Goal: Book appointment/travel/reservation

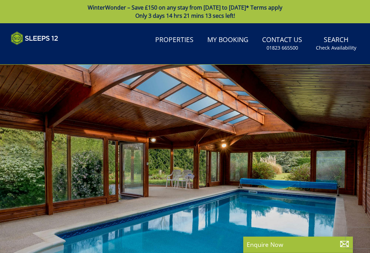
click at [337, 48] on small "Check Availability" at bounding box center [336, 48] width 40 height 7
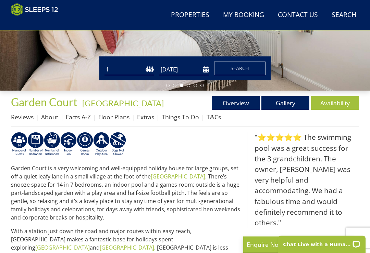
scroll to position [170, 0]
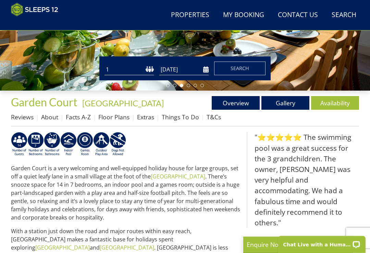
click at [335, 104] on link "Availability" at bounding box center [335, 103] width 48 height 14
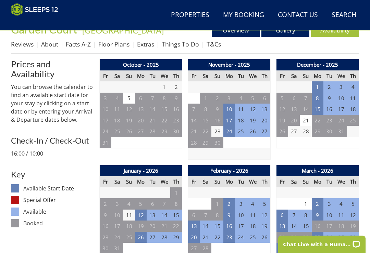
scroll to position [243, 0]
click at [131, 97] on td "5" at bounding box center [129, 98] width 12 height 11
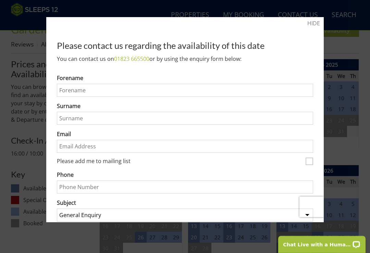
click at [313, 16] on div at bounding box center [185, 126] width 370 height 253
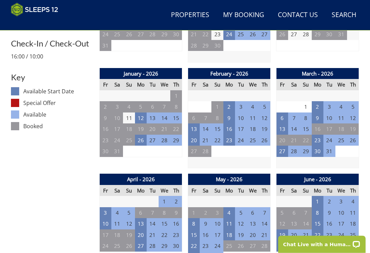
scroll to position [340, 0]
click at [281, 149] on td "27" at bounding box center [282, 151] width 12 height 11
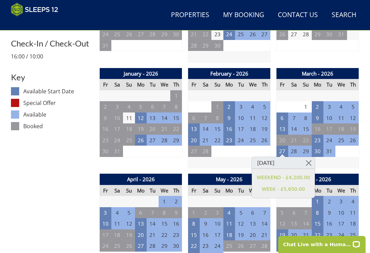
click at [307, 164] on link at bounding box center [309, 163] width 12 height 12
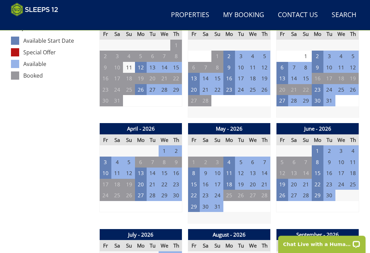
scroll to position [391, 0]
click at [316, 170] on td "15" at bounding box center [318, 173] width 12 height 11
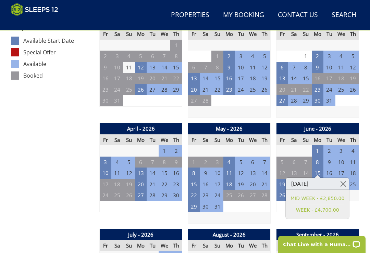
click at [344, 183] on link at bounding box center [343, 184] width 12 height 12
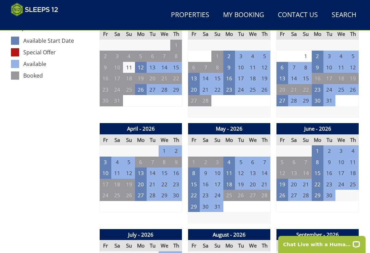
click at [283, 179] on td "19" at bounding box center [282, 184] width 12 height 11
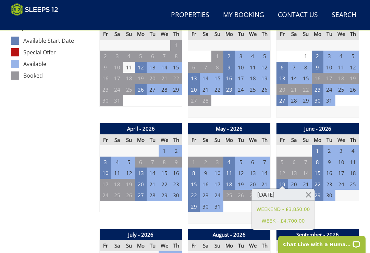
click at [308, 193] on link at bounding box center [308, 195] width 12 height 12
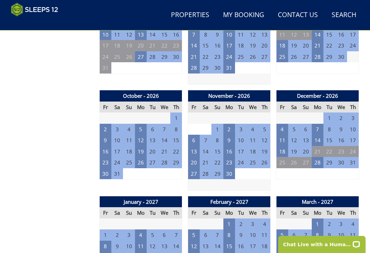
scroll to position [634, 0]
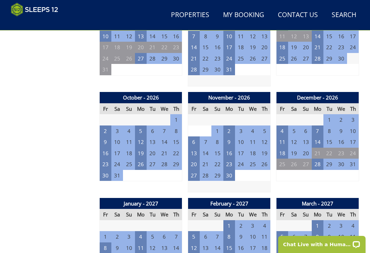
click at [104, 126] on td "2" at bounding box center [106, 131] width 12 height 11
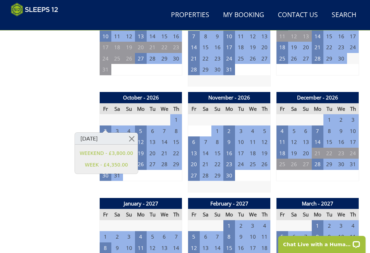
click at [101, 126] on td "2" at bounding box center [106, 131] width 12 height 11
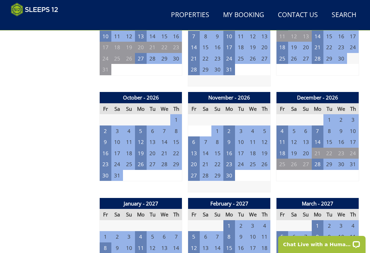
click at [140, 126] on td "5" at bounding box center [141, 131] width 12 height 11
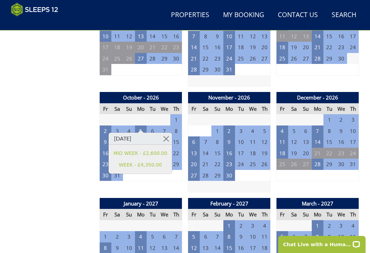
click at [142, 126] on td "5" at bounding box center [141, 131] width 12 height 11
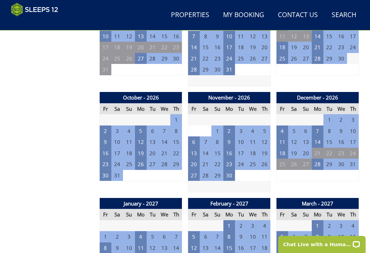
click at [141, 137] on td "12" at bounding box center [141, 142] width 12 height 11
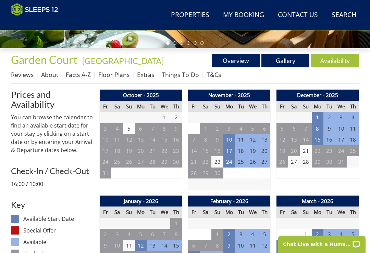
scroll to position [213, 0]
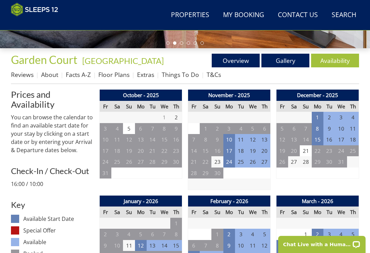
click at [232, 163] on td "24" at bounding box center [229, 161] width 12 height 11
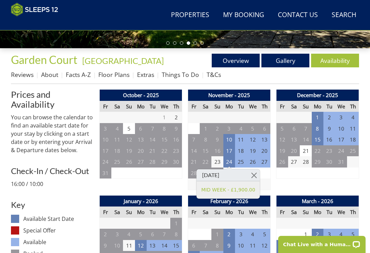
click at [257, 173] on link at bounding box center [254, 175] width 12 height 12
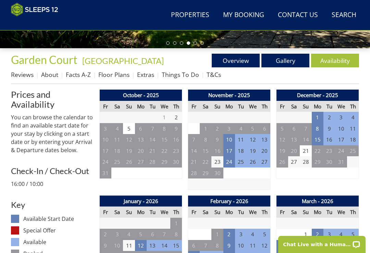
click at [229, 150] on td "17" at bounding box center [229, 150] width 12 height 11
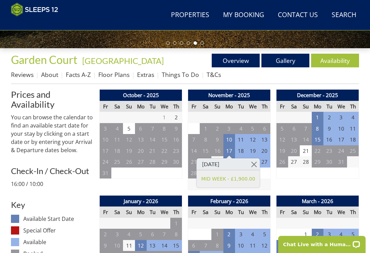
click at [229, 138] on td "10" at bounding box center [229, 139] width 12 height 11
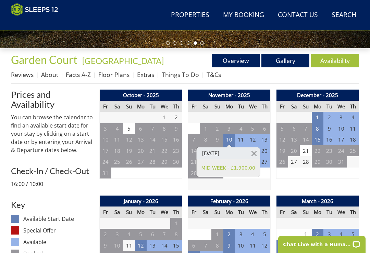
click at [320, 142] on td "15" at bounding box center [318, 139] width 12 height 11
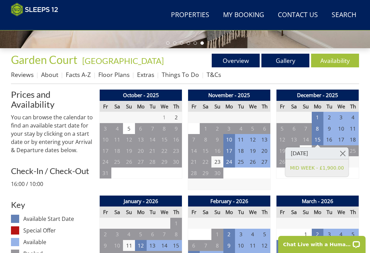
click at [317, 127] on td "8" at bounding box center [318, 128] width 12 height 11
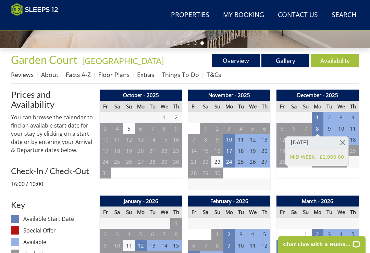
click at [289, 181] on div "December - 2025 Fr Sa Su Mo Tu We Th 28 29 30 1 2 3 4 5 6 7 8 9 10 11 12 13" at bounding box center [317, 140] width 83 height 101
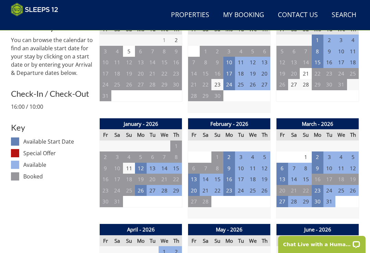
scroll to position [293, 0]
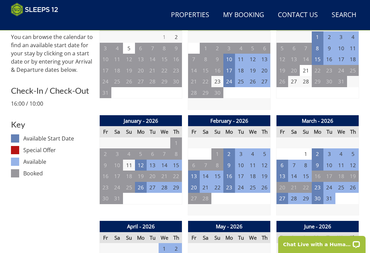
click at [145, 164] on td "12" at bounding box center [141, 165] width 12 height 11
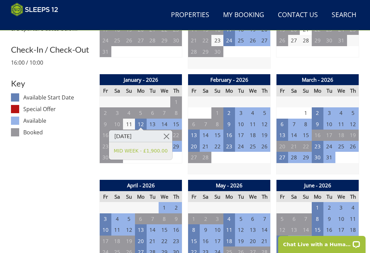
scroll to position [336, 0]
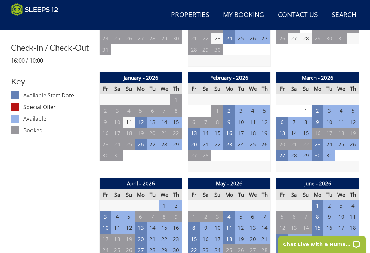
click at [145, 144] on td "26" at bounding box center [141, 144] width 12 height 11
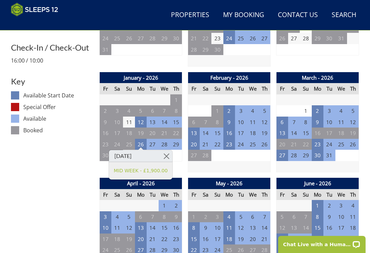
click at [231, 110] on td "2" at bounding box center [229, 110] width 12 height 11
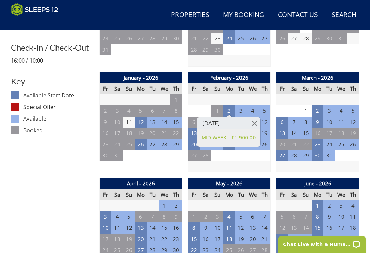
click at [230, 162] on td at bounding box center [229, 166] width 83 height 11
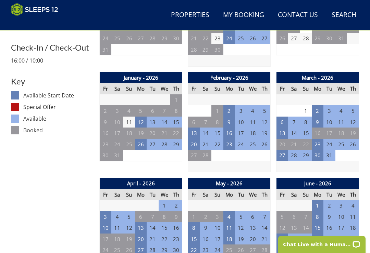
click at [229, 122] on td "9" at bounding box center [229, 122] width 12 height 11
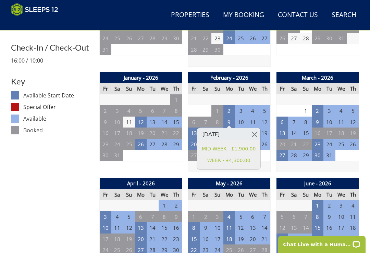
click at [189, 165] on td at bounding box center [229, 166] width 83 height 11
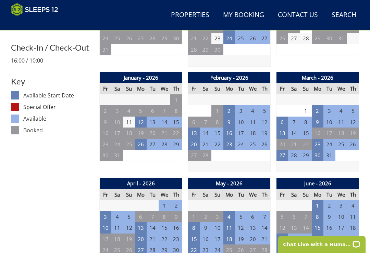
click at [228, 130] on td "16" at bounding box center [229, 133] width 12 height 11
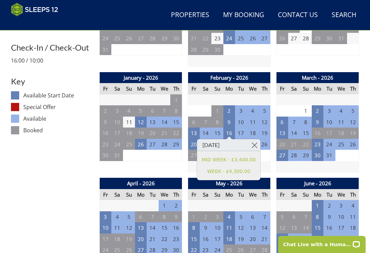
click at [167, 163] on div "January - 2026 Fr Sa Su Mo Tu We Th 26 27 28 29 30 31 1 2 3 4 5 6 7 8 9 10" at bounding box center [140, 122] width 83 height 101
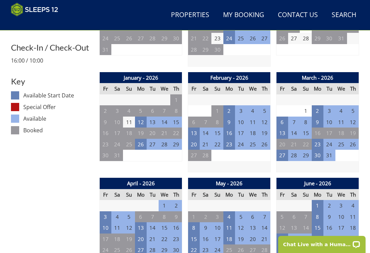
click at [228, 130] on td "16" at bounding box center [229, 133] width 12 height 11
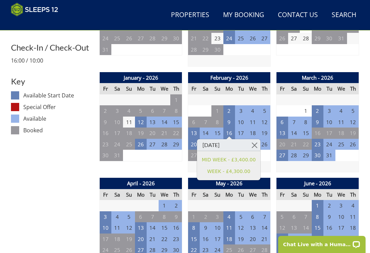
click at [229, 134] on td "16" at bounding box center [229, 133] width 12 height 11
click at [169, 160] on div "January - 2026 Fr Sa Su Mo Tu We Th 26 27 28 29 30 31 1 2 3 4 5 6 7 8 9 10" at bounding box center [140, 122] width 83 height 101
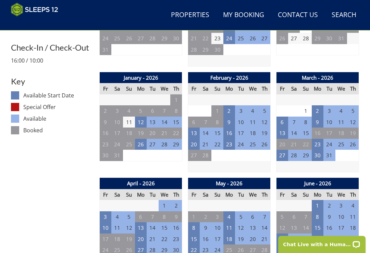
click at [317, 107] on td "2" at bounding box center [318, 110] width 12 height 11
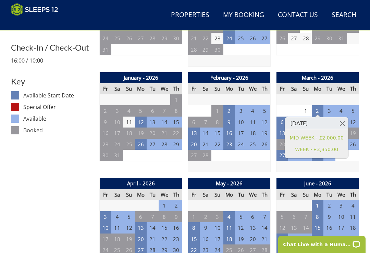
click at [134, 225] on td "12" at bounding box center [129, 228] width 12 height 11
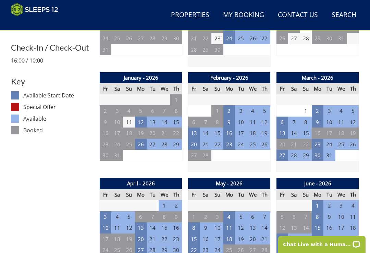
click at [141, 223] on td "13" at bounding box center [141, 228] width 12 height 11
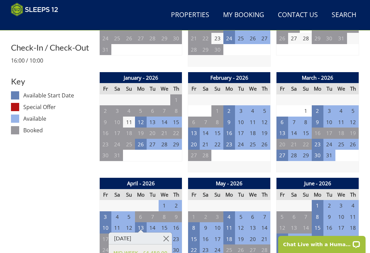
click at [231, 212] on td "4" at bounding box center [229, 217] width 12 height 11
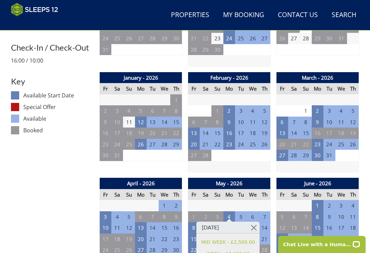
click at [332, 200] on td "2" at bounding box center [329, 205] width 12 height 11
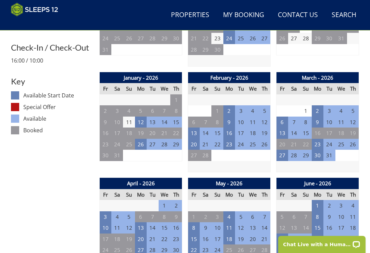
click at [316, 200] on td "1" at bounding box center [318, 205] width 12 height 11
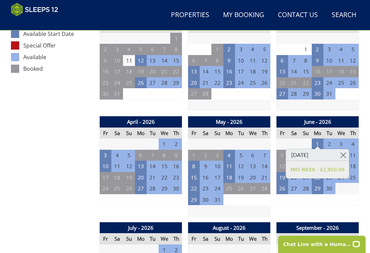
scroll to position [398, 0]
click at [229, 164] on td "11" at bounding box center [229, 166] width 12 height 11
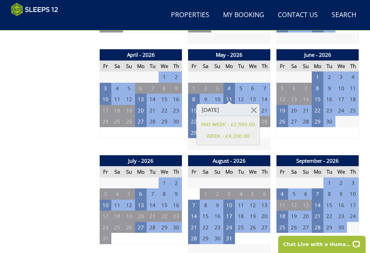
scroll to position [465, 0]
click at [318, 189] on td "7" at bounding box center [318, 194] width 12 height 11
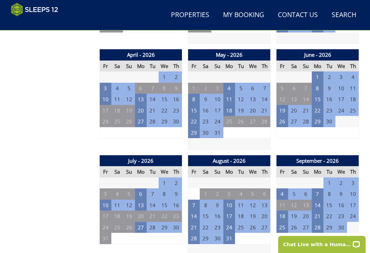
click at [284, 189] on td "4" at bounding box center [282, 194] width 12 height 11
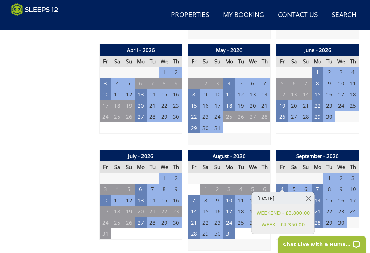
scroll to position [469, 0]
